Goal: Transaction & Acquisition: Book appointment/travel/reservation

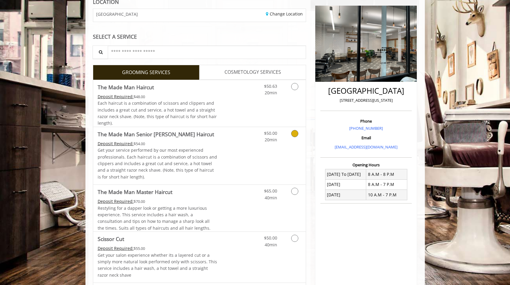
scroll to position [74, 0]
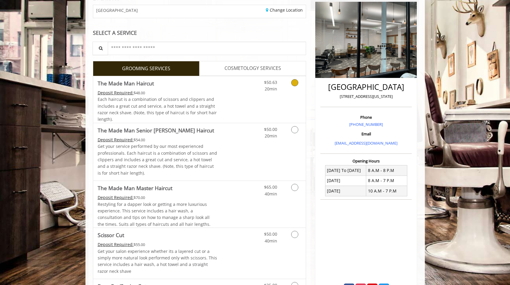
click at [293, 83] on icon "Grooming services" at bounding box center [294, 82] width 7 height 7
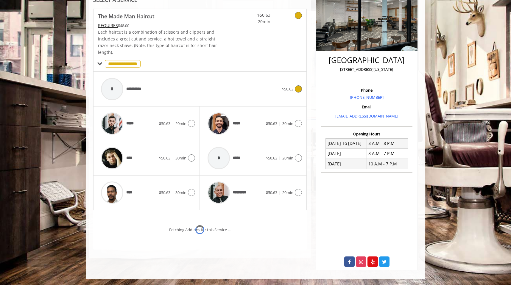
scroll to position [114, 0]
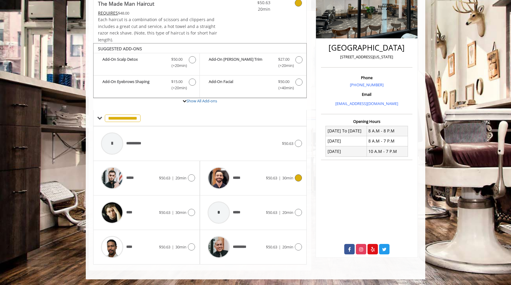
click at [295, 178] on icon at bounding box center [298, 178] width 7 height 7
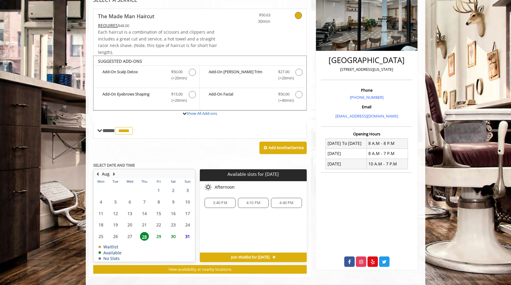
scroll to position [108, 0]
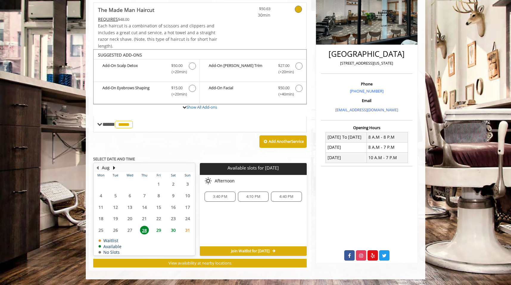
click at [285, 197] on span "4:40 PM" at bounding box center [286, 197] width 14 height 5
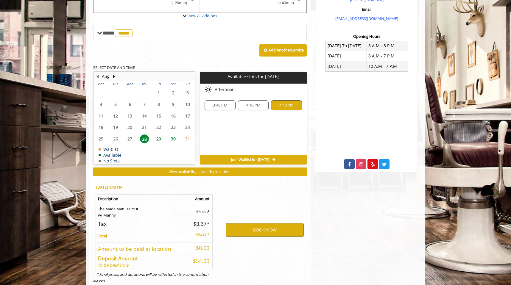
scroll to position [215, 0]
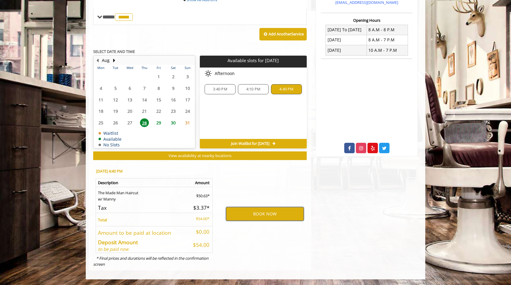
click at [253, 214] on button "BOOK NOW" at bounding box center [265, 214] width 78 height 14
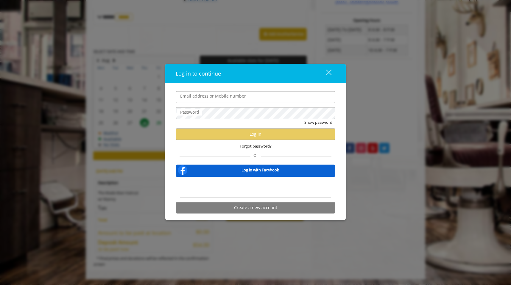
type input "**********"
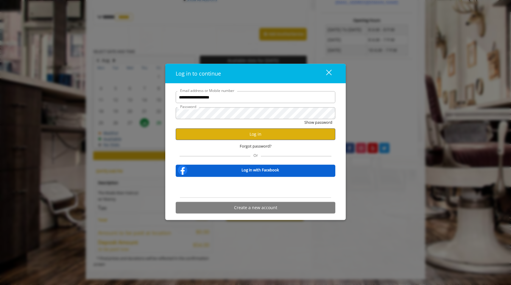
scroll to position [0, 0]
click at [236, 136] on button "Log in" at bounding box center [256, 134] width 160 height 12
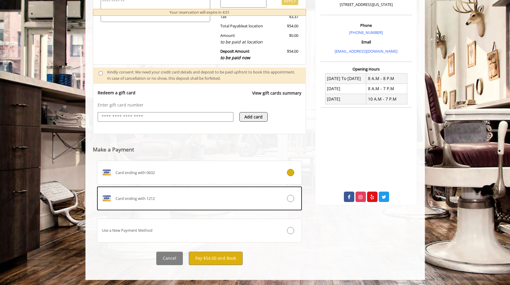
scroll to position [167, 0]
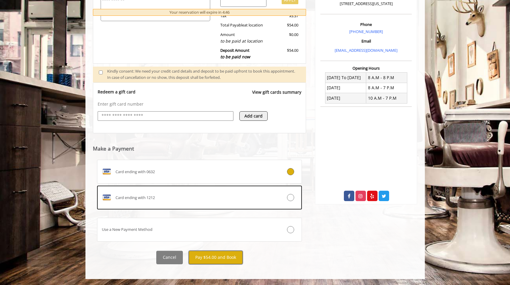
click at [208, 260] on button "Pay $54.00 and Book" at bounding box center [216, 257] width 54 height 13
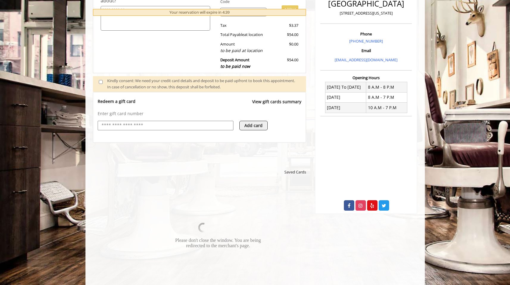
scroll to position [205, 0]
